Goal: Register for event/course

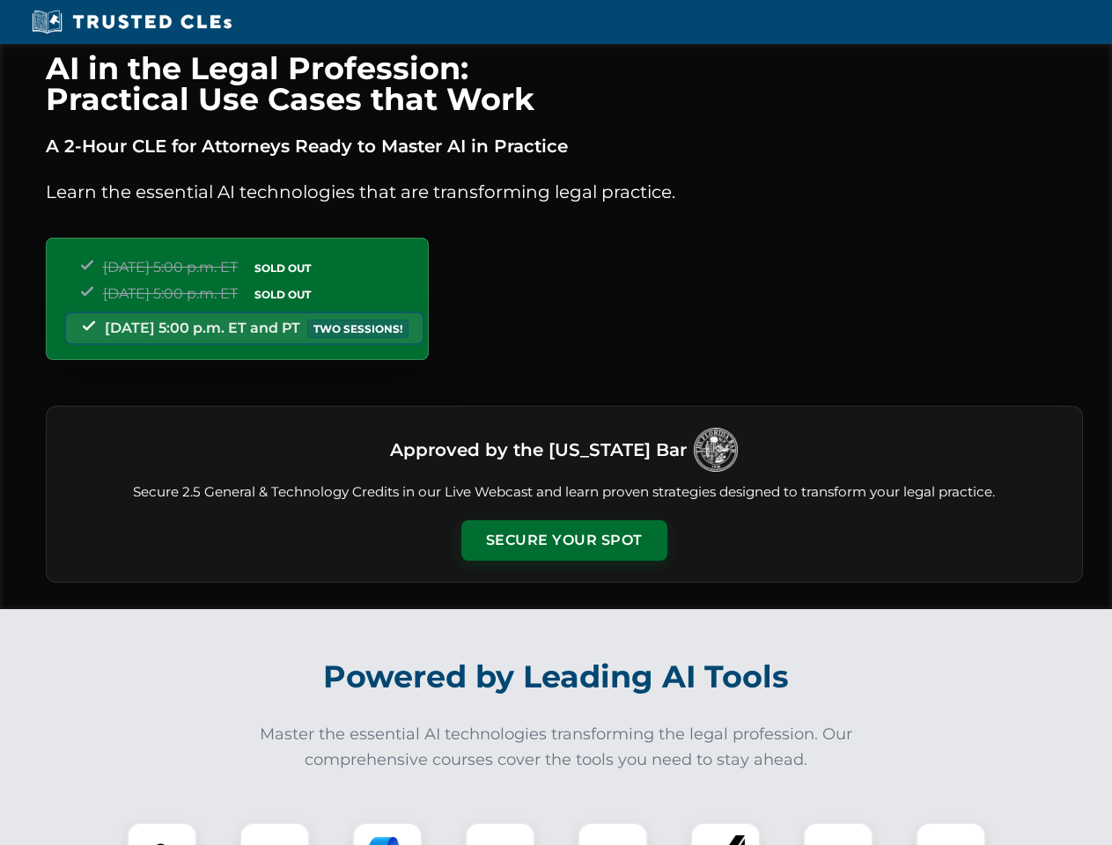
click at [564, 541] on button "Secure Your Spot" at bounding box center [564, 540] width 206 height 41
click at [162, 834] on img at bounding box center [161, 857] width 51 height 51
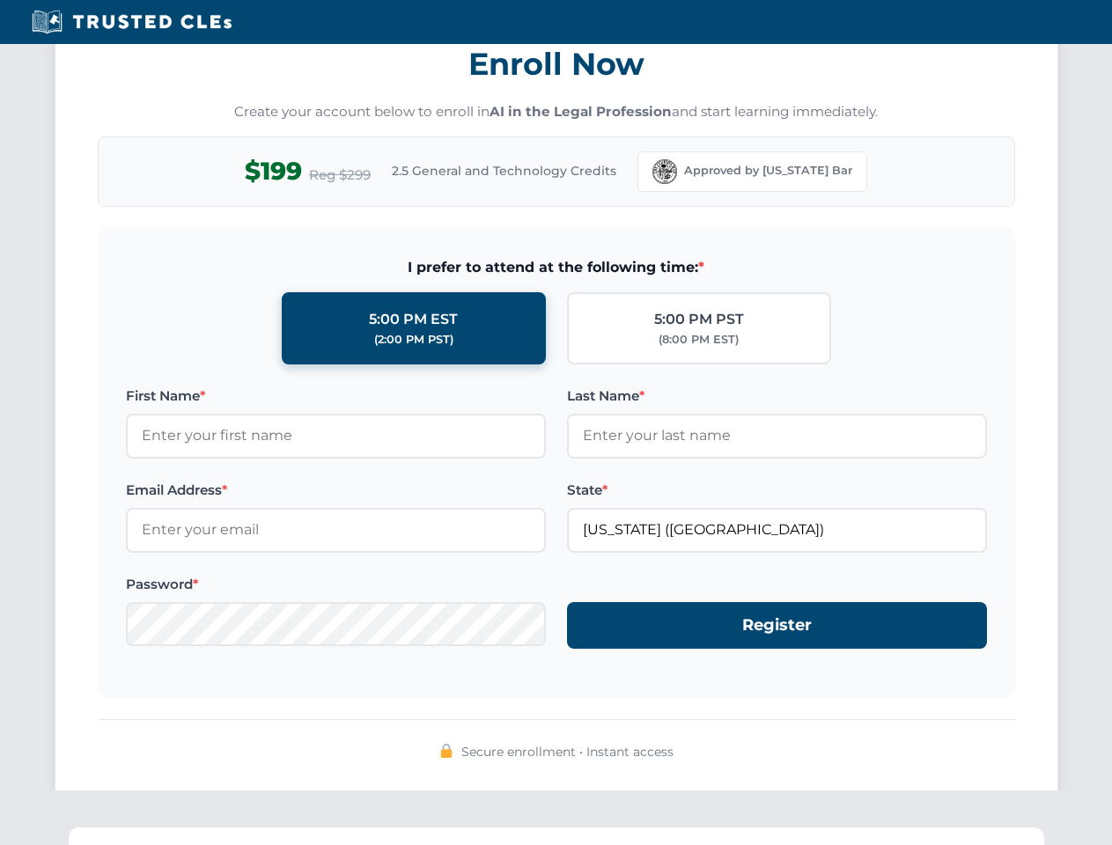
scroll to position [1729, 0]
